Goal: Find specific page/section: Find specific page/section

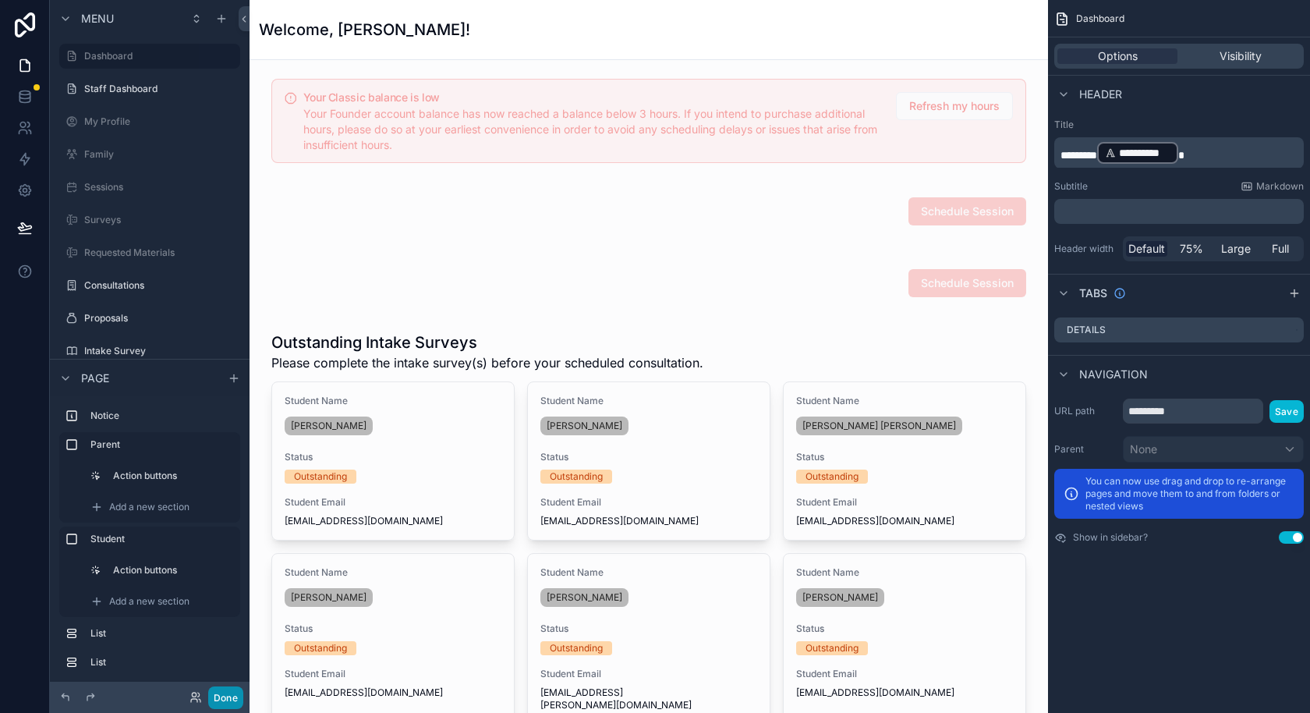
click at [230, 701] on button "Done" at bounding box center [225, 697] width 35 height 23
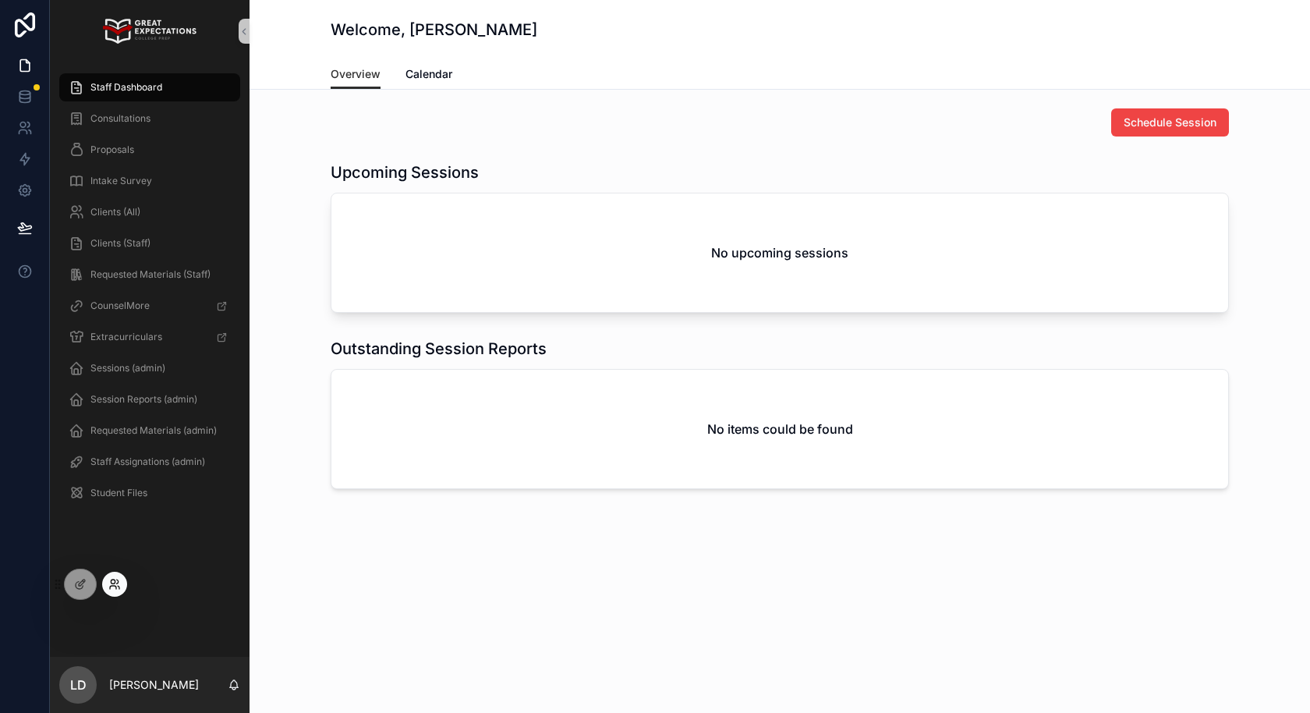
click at [118, 579] on icon at bounding box center [114, 584] width 12 height 12
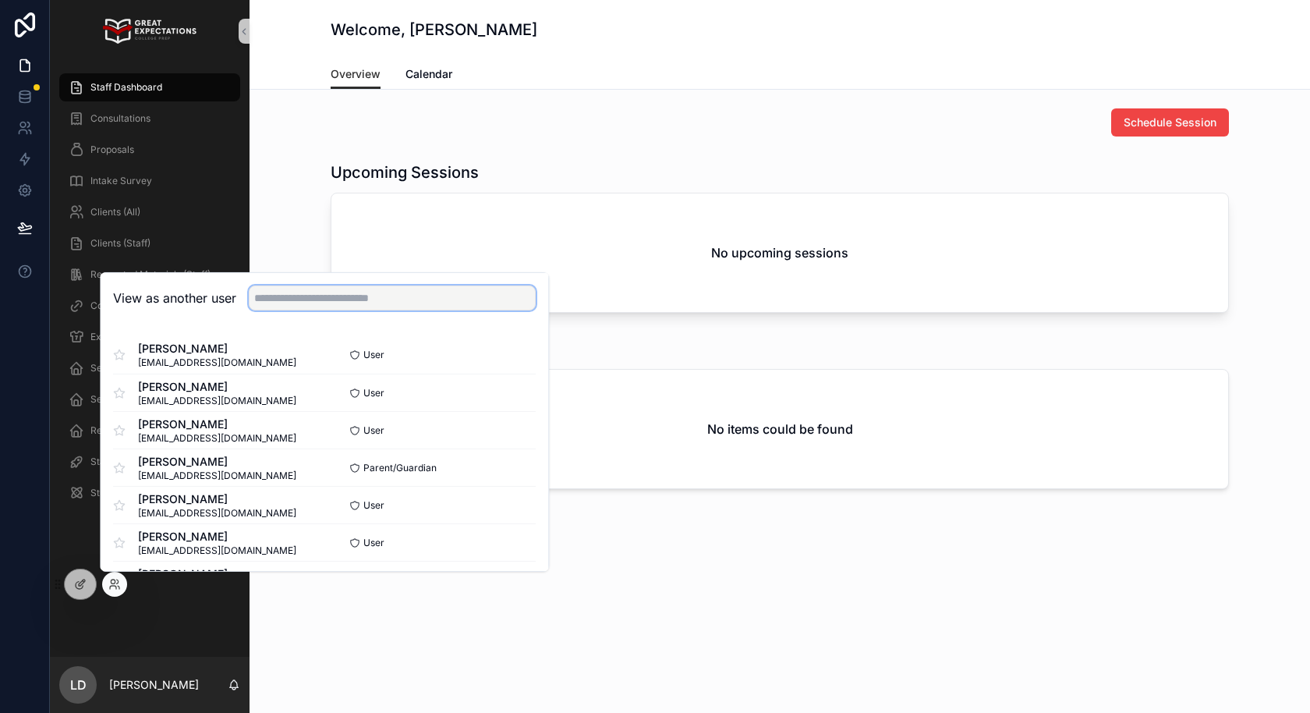
click at [297, 306] on input "text" at bounding box center [392, 297] width 287 height 25
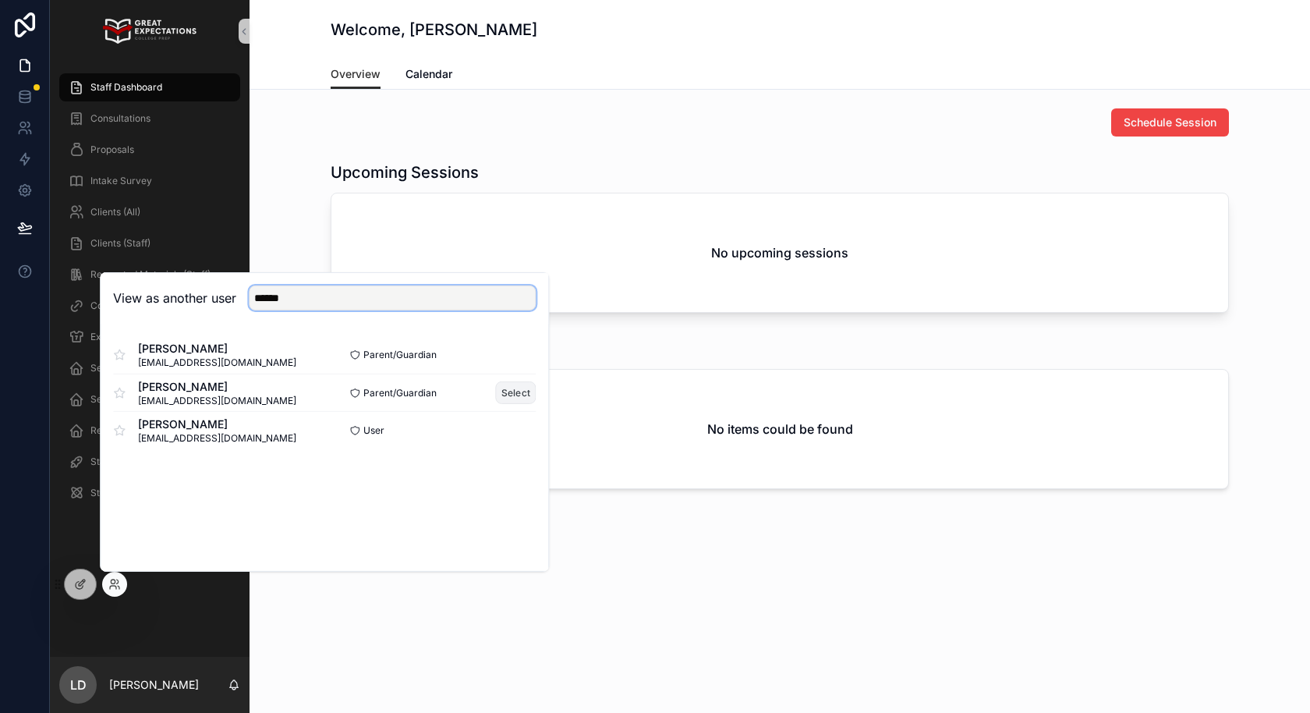
type input "******"
click at [516, 388] on button "Select" at bounding box center [516, 392] width 41 height 23
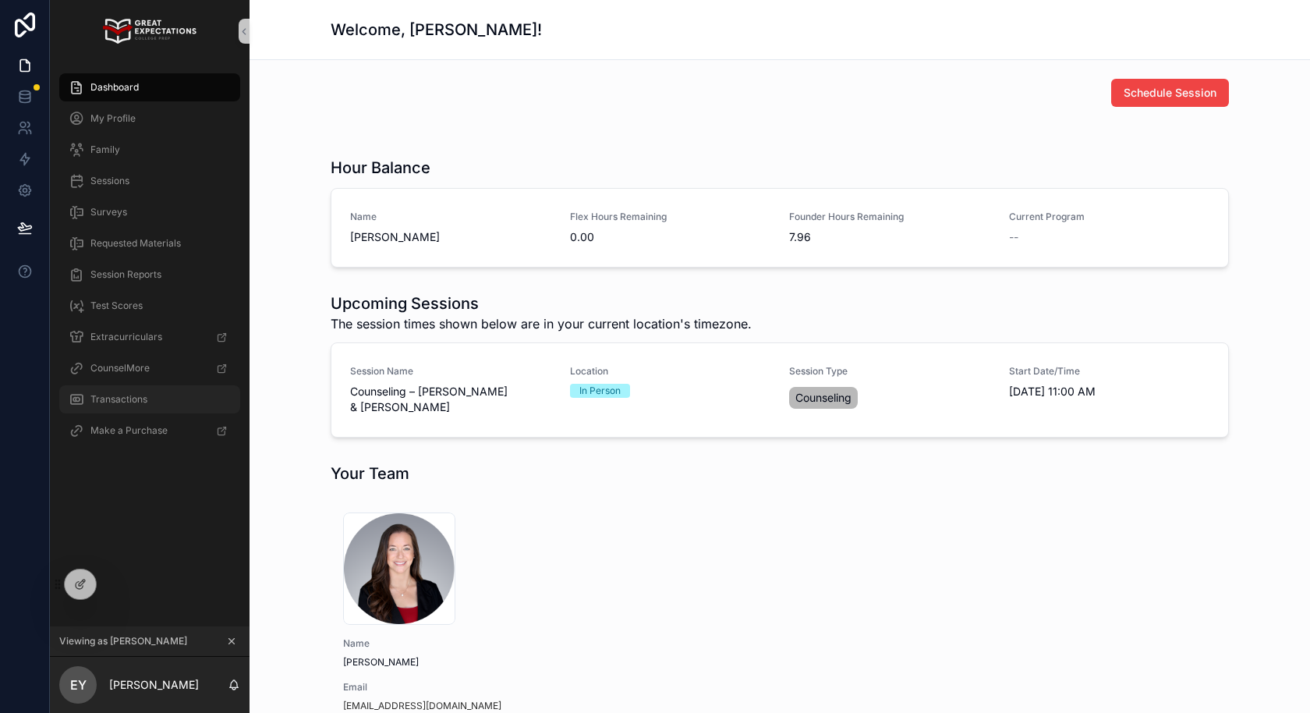
click at [109, 395] on span "Transactions" at bounding box center [118, 399] width 57 height 12
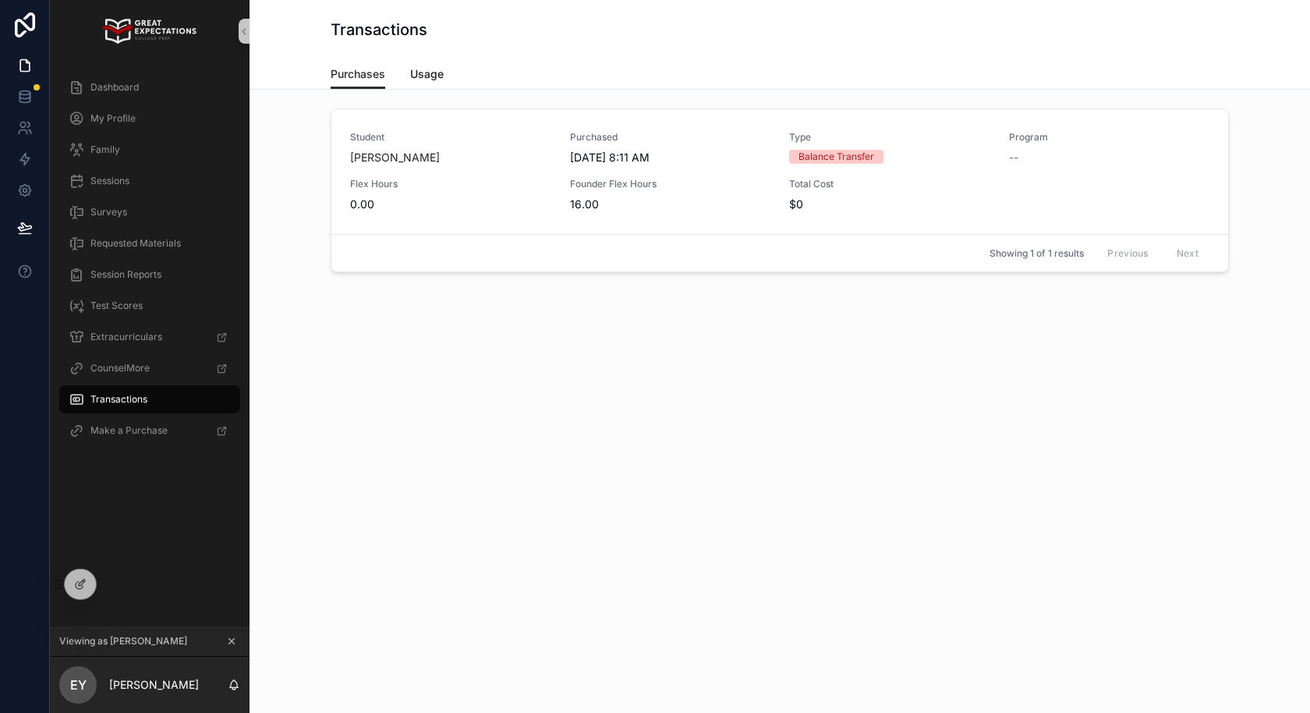
click at [430, 73] on span "Usage" at bounding box center [427, 74] width 34 height 16
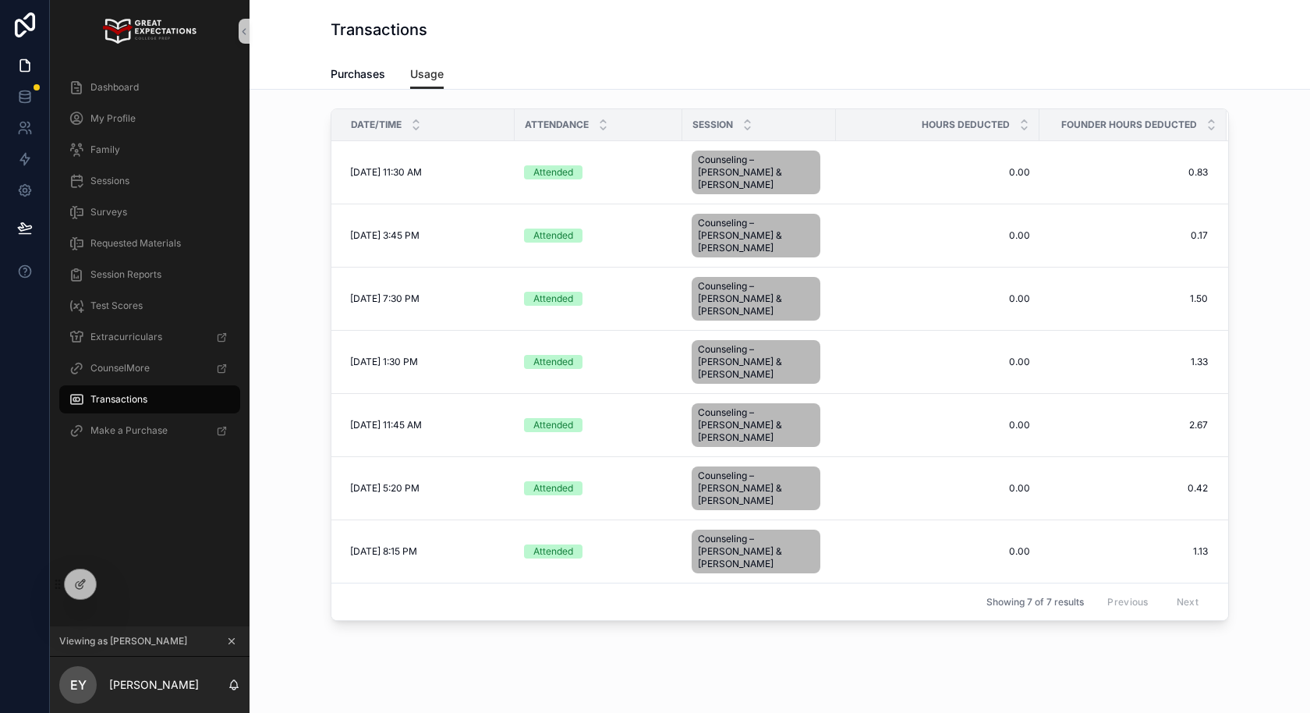
click at [115, 391] on div "Transactions" at bounding box center [150, 399] width 162 height 25
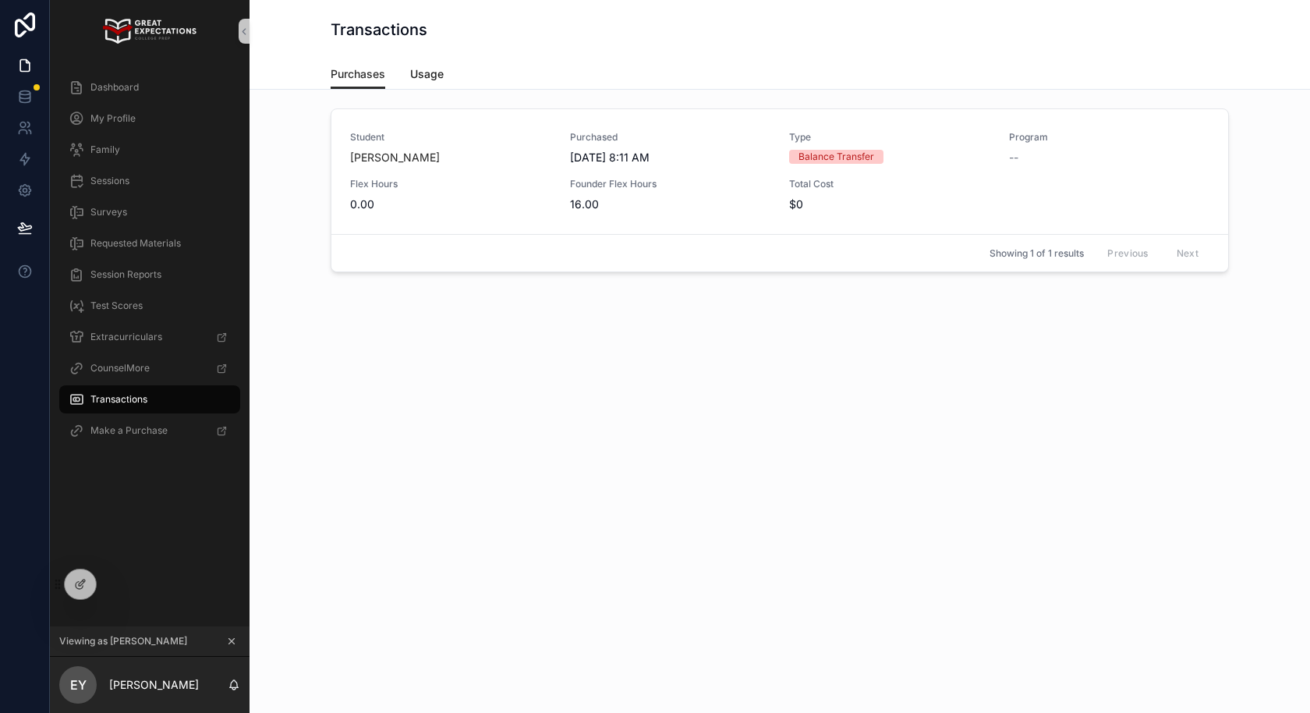
click at [419, 67] on span "Usage" at bounding box center [427, 74] width 34 height 16
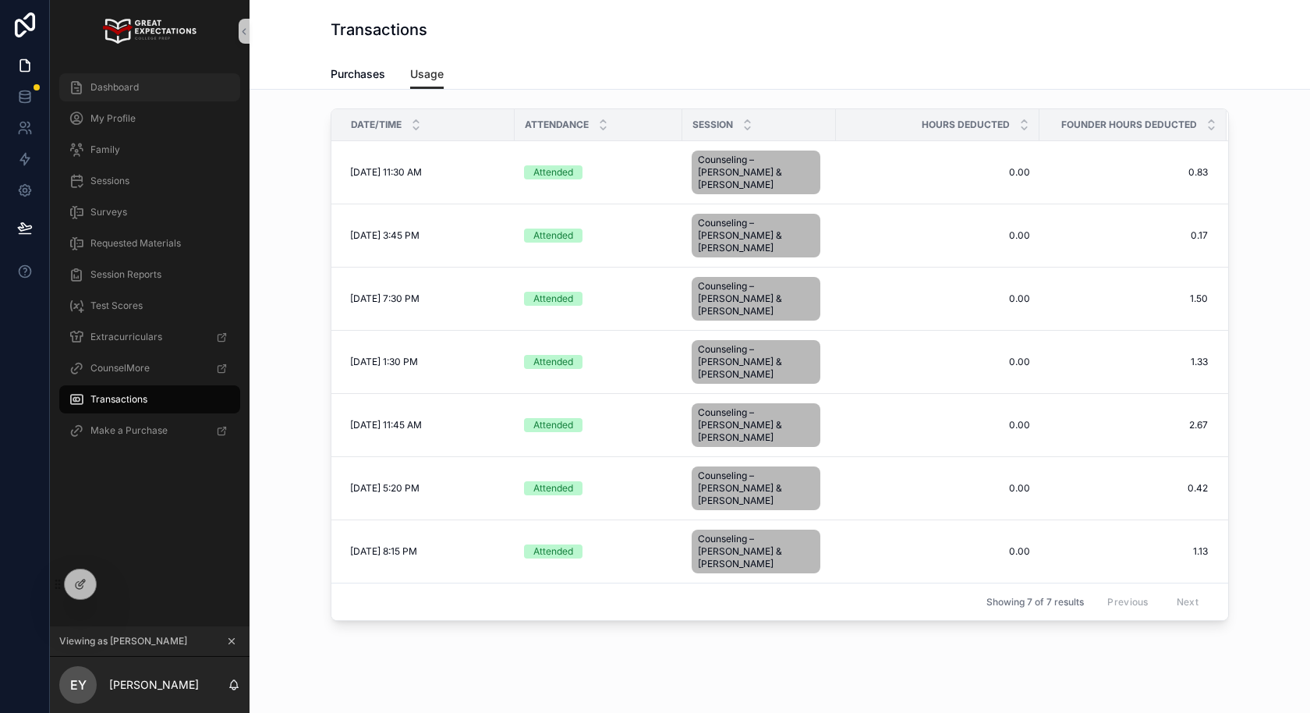
click at [164, 80] on div "Dashboard" at bounding box center [150, 87] width 162 height 25
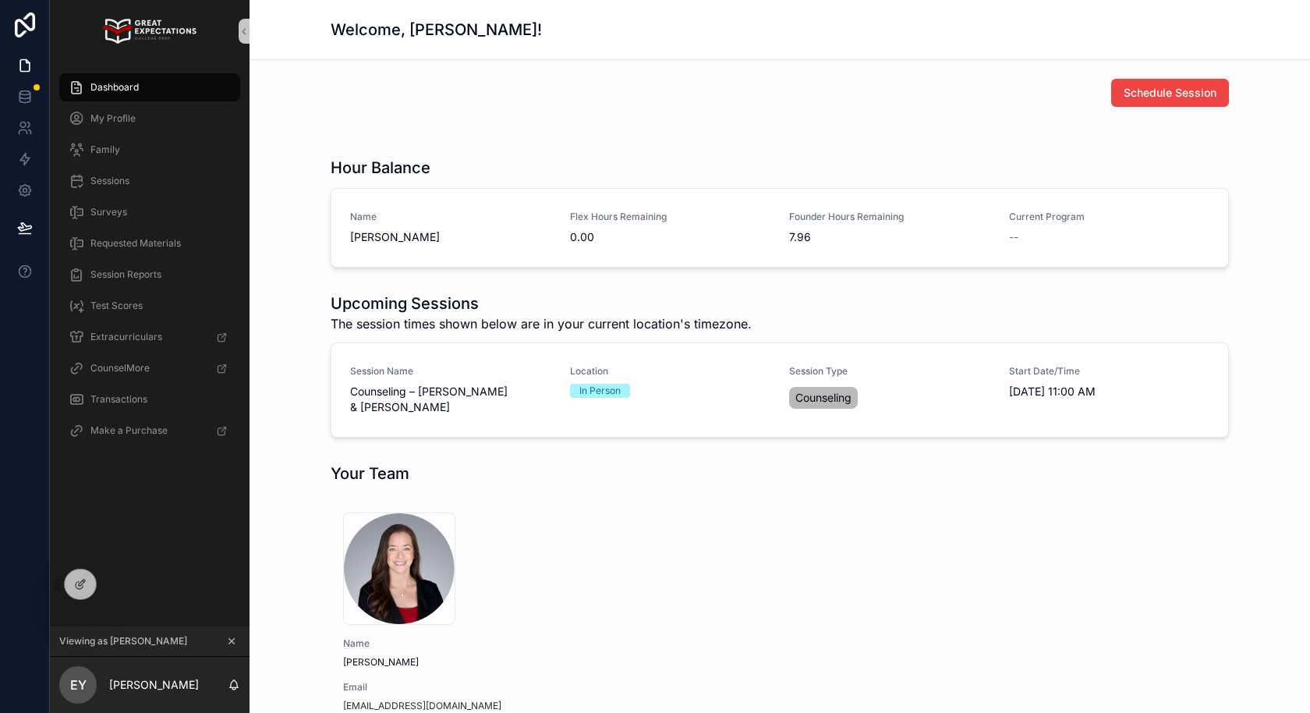
click at [233, 645] on icon "scrollable content" at bounding box center [231, 640] width 11 height 11
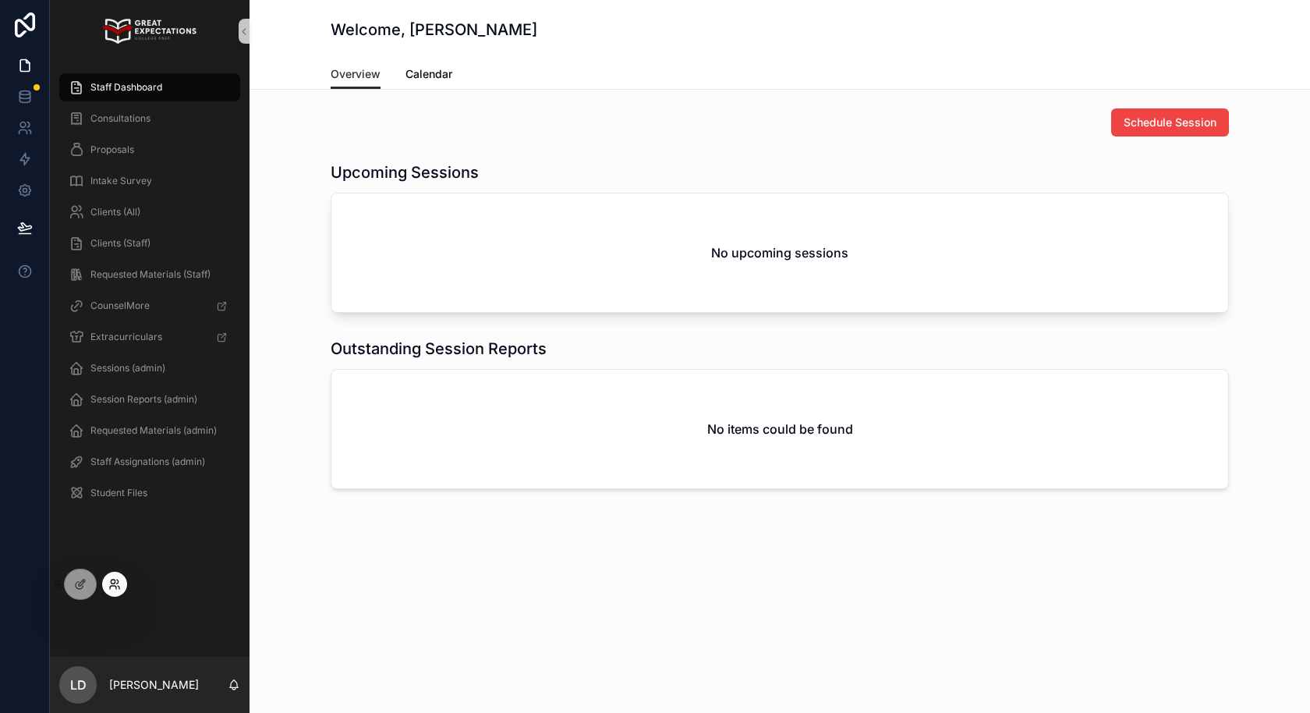
click at [110, 589] on icon at bounding box center [114, 584] width 12 height 12
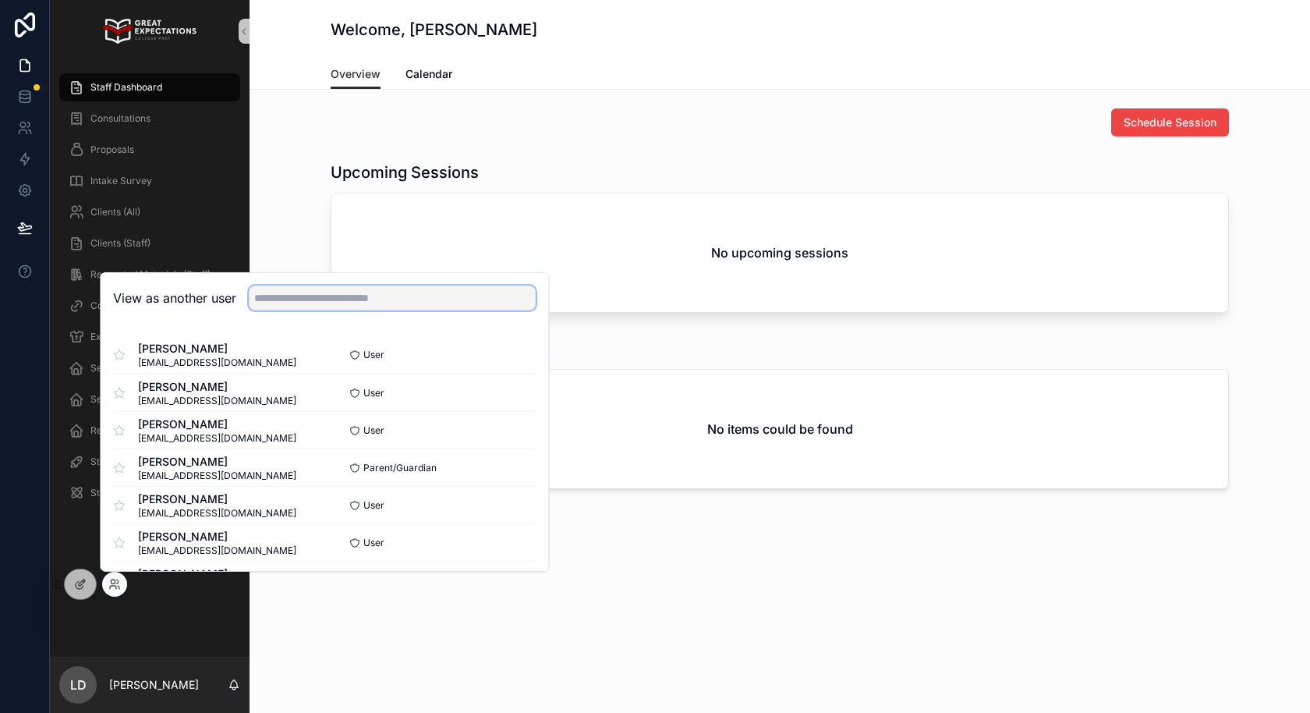
click at [321, 299] on input "text" at bounding box center [392, 297] width 287 height 25
type input "******"
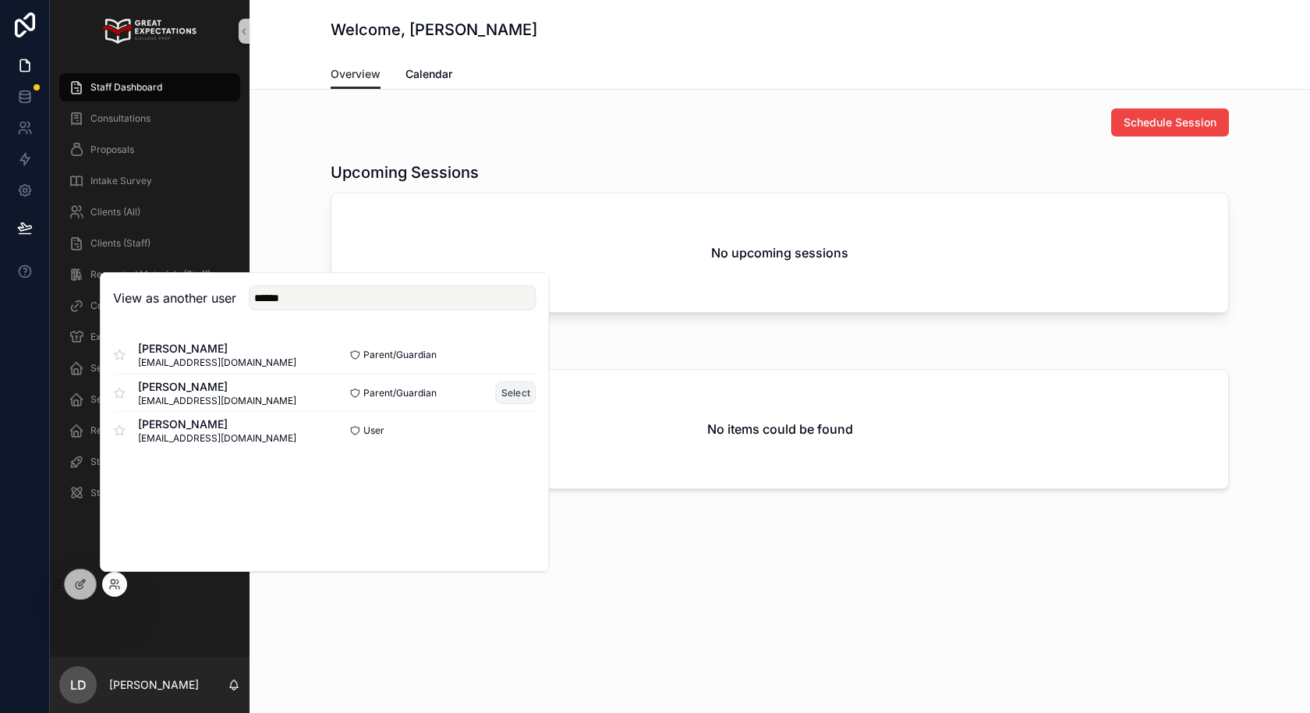
click at [522, 389] on button "Select" at bounding box center [516, 392] width 41 height 23
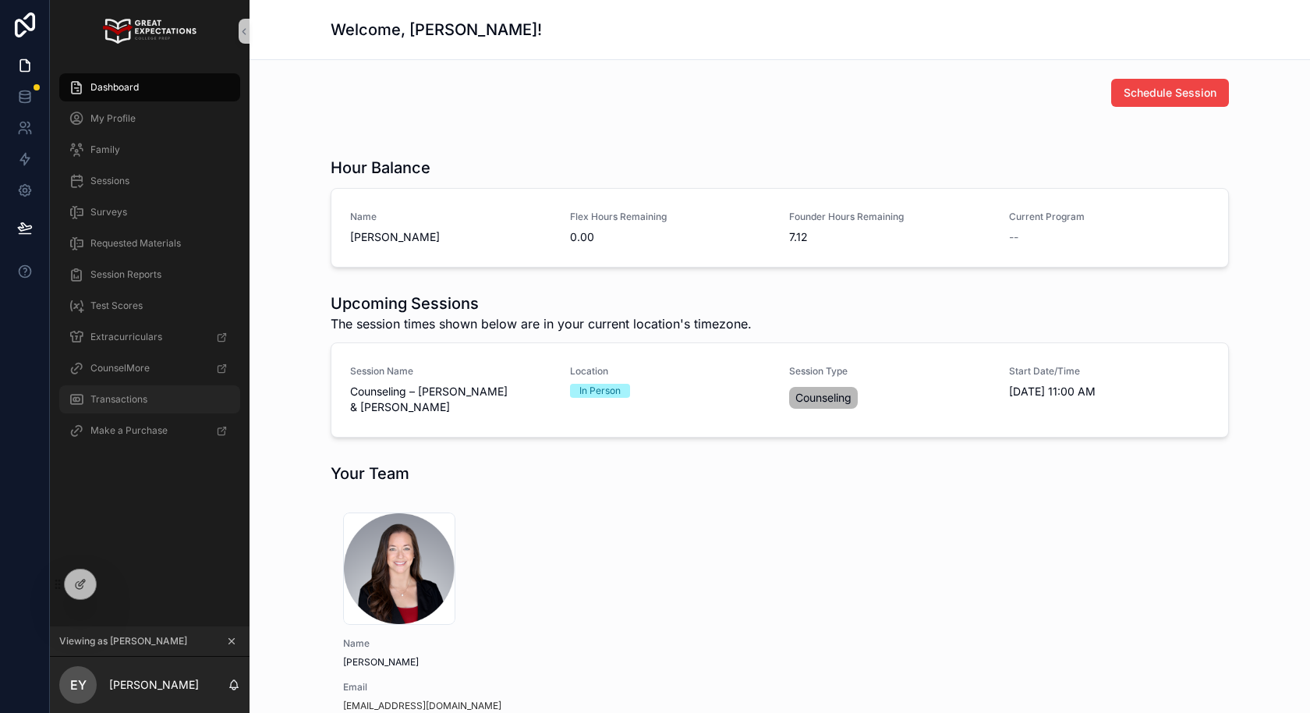
click at [143, 394] on span "Transactions" at bounding box center [118, 399] width 57 height 12
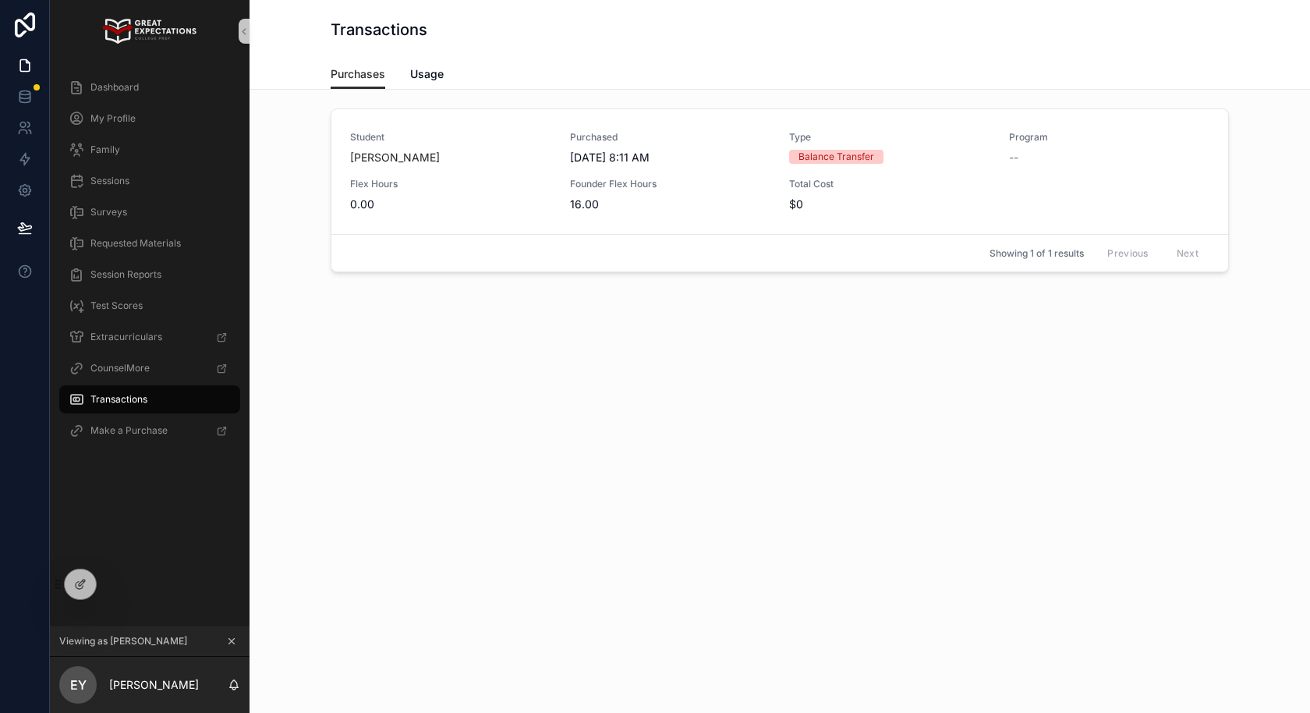
click at [447, 83] on div "Purchases Usage" at bounding box center [780, 74] width 898 height 30
click at [429, 76] on span "Usage" at bounding box center [427, 74] width 34 height 16
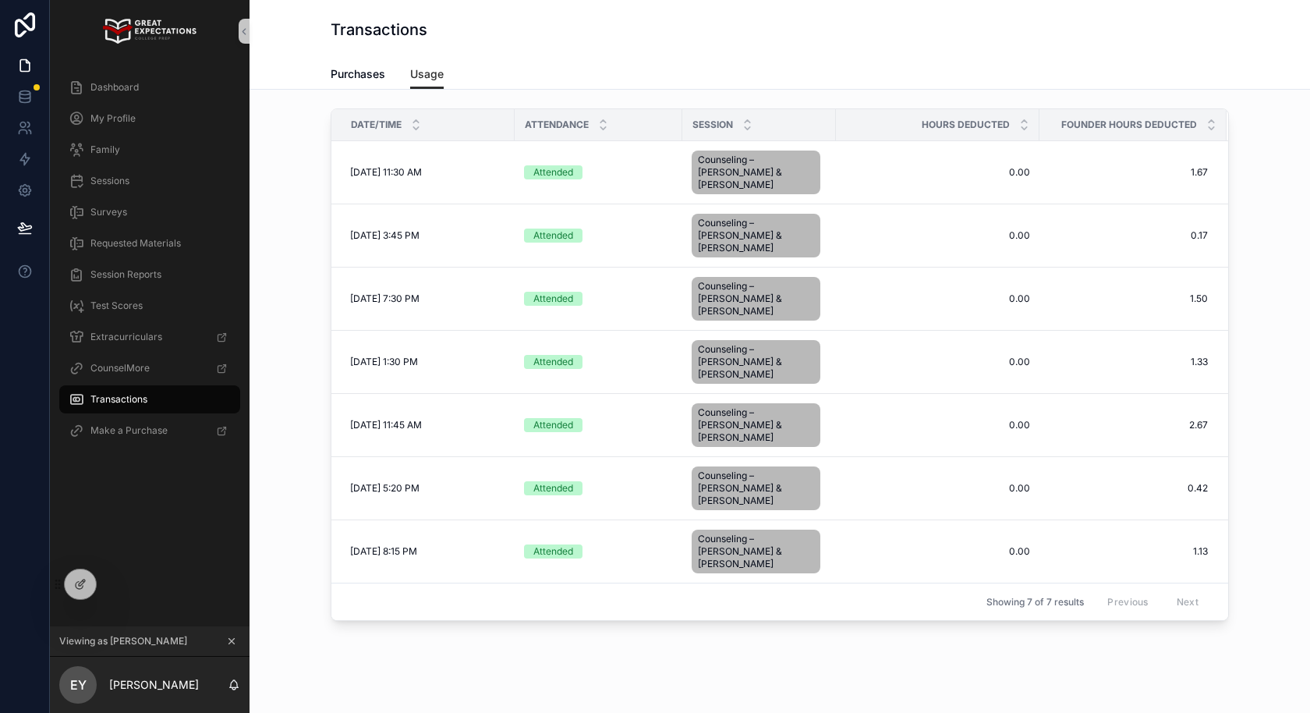
click at [111, 69] on div "Dashboard My Profile Family Sessions Surveys Requested Materials Session Report…" at bounding box center [150, 263] width 200 height 402
click at [111, 86] on span "Dashboard" at bounding box center [114, 87] width 48 height 12
